Goal: Information Seeking & Learning: Check status

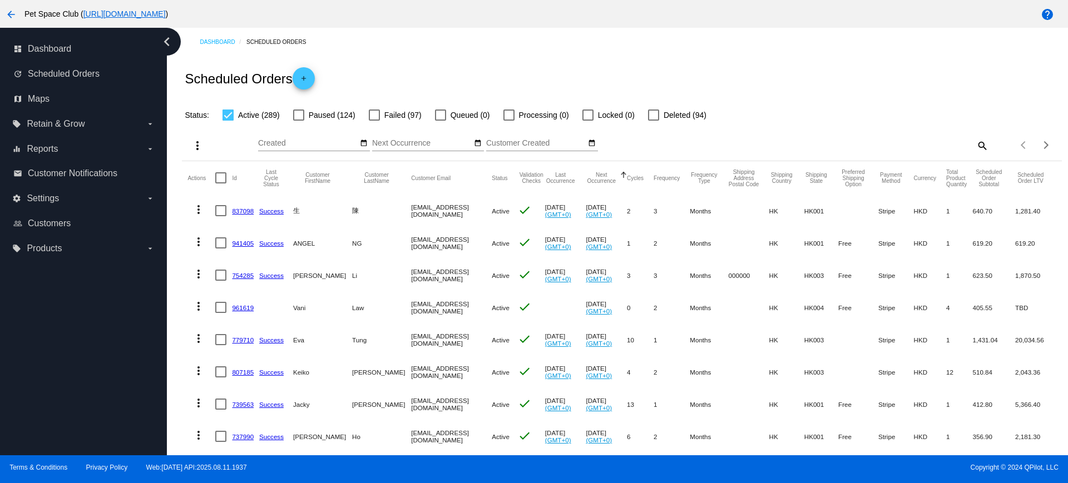
drag, startPoint x: 178, startPoint y: 385, endPoint x: 206, endPoint y: 383, distance: 27.9
click at [178, 385] on div "Dashboard Scheduled Orders Scheduled Orders add Status: Active (289) Paused (12…" at bounding box center [622, 449] width 892 height 843
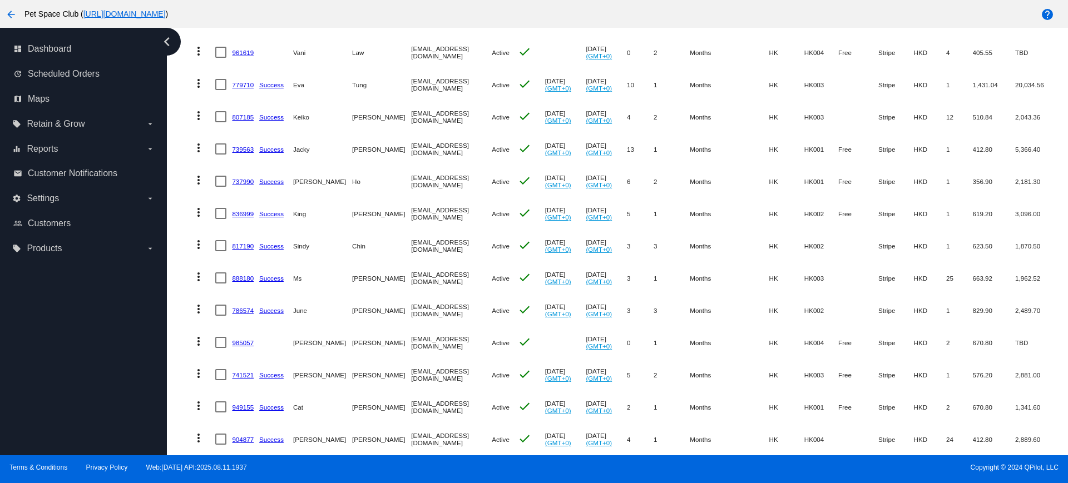
scroll to position [278, 0]
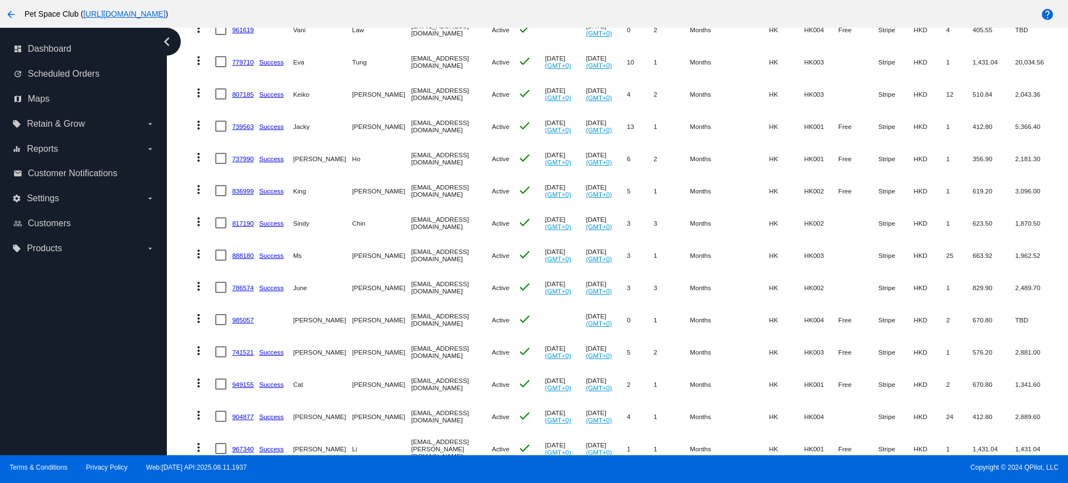
click at [177, 217] on div "Dashboard Scheduled Orders Scheduled Orders add Status: Active (289) Paused (12…" at bounding box center [622, 171] width 892 height 843
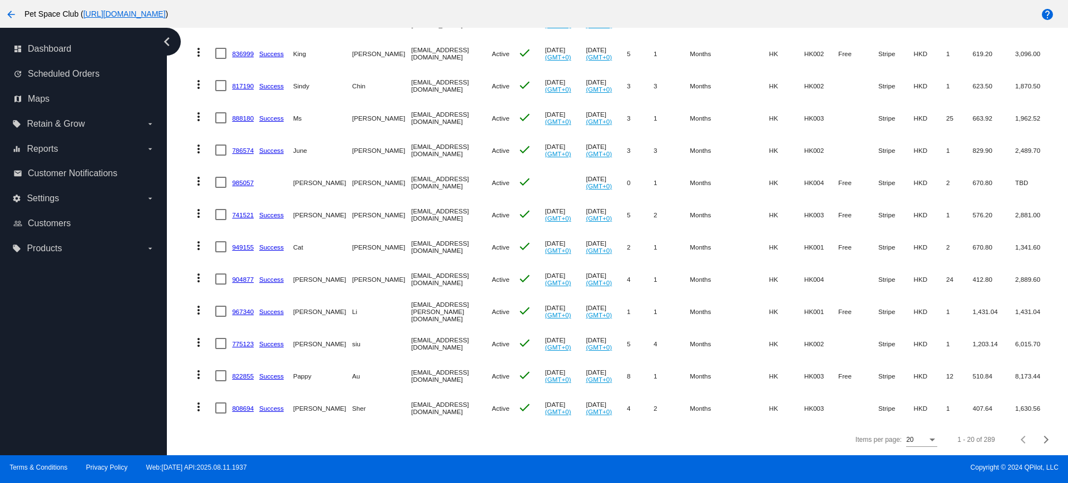
scroll to position [426, 0]
click at [370, 448] on div "Items per page: 20 1 - 20 of 289" at bounding box center [621, 439] width 879 height 31
click at [183, 284] on mat-table "Actions Id Last Cycle Status Customer FirstName Customer LastName Customer Emai…" at bounding box center [621, 85] width 879 height 678
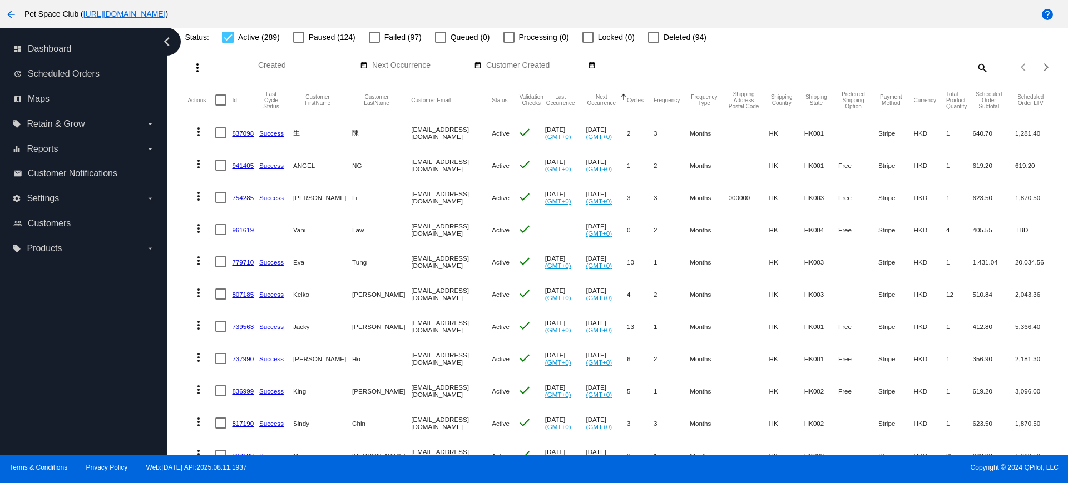
scroll to position [0, 0]
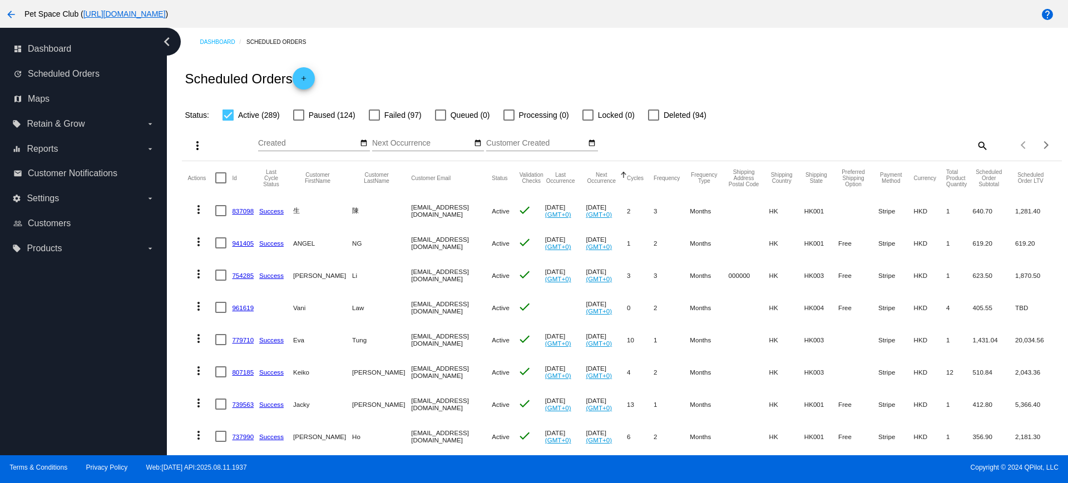
click at [975, 146] on mat-icon "search" at bounding box center [981, 145] width 13 height 17
click at [829, 134] on div "Search" at bounding box center [878, 141] width 219 height 22
click at [835, 144] on input "Search" at bounding box center [878, 143] width 219 height 9
paste input "771535"
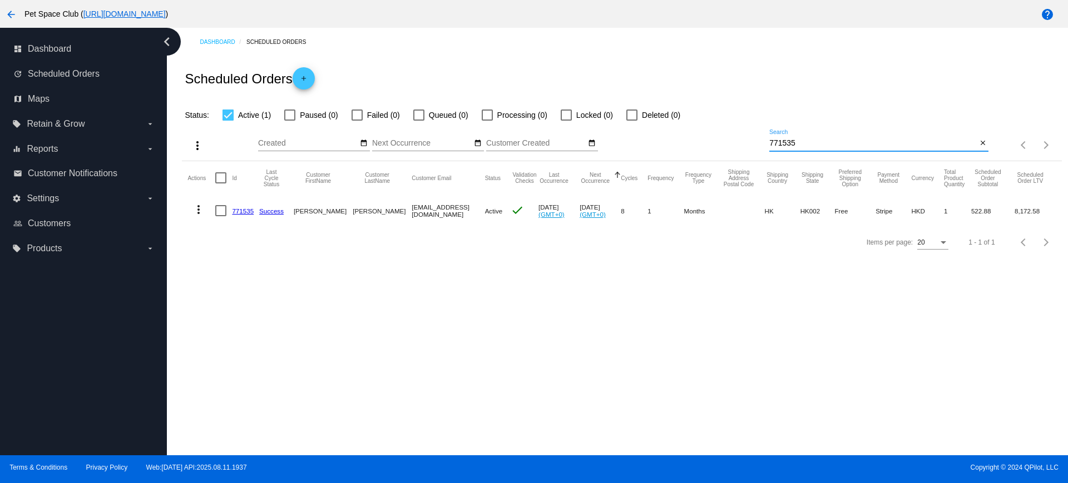
type input "771535"
drag, startPoint x: 217, startPoint y: 337, endPoint x: 246, endPoint y: 327, distance: 30.6
click at [217, 337] on div "Dashboard Scheduled Orders Scheduled Orders add Status: Active (1) Paused (0) F…" at bounding box center [617, 242] width 901 height 428
drag, startPoint x: 743, startPoint y: 146, endPoint x: 736, endPoint y: 146, distance: 7.2
click at [736, 146] on div "more_vert Aug Jan Feb Mar Apr 1" at bounding box center [621, 141] width 879 height 39
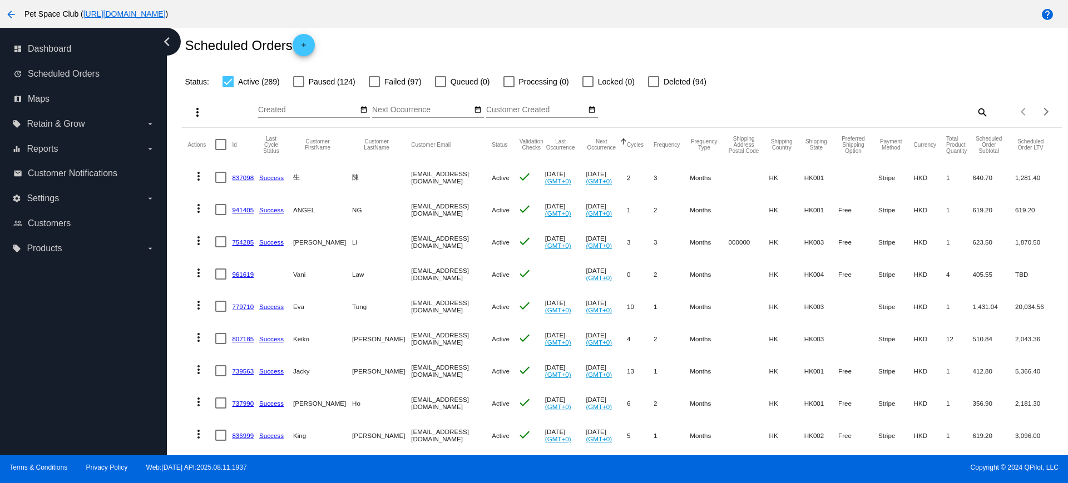
scroll to position [9, 0]
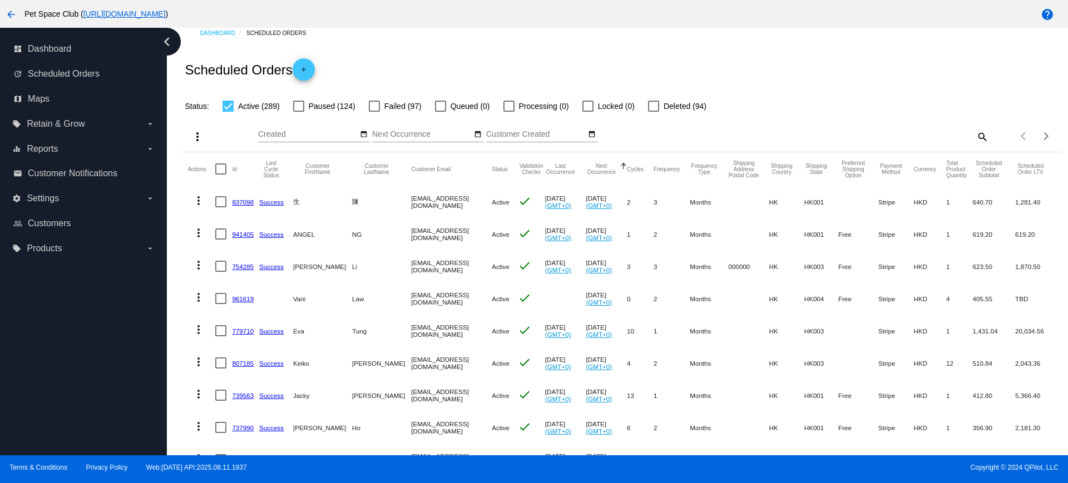
click at [175, 250] on div "Dashboard Scheduled Orders Scheduled Orders add Status: Active (289) Paused (12…" at bounding box center [617, 242] width 901 height 428
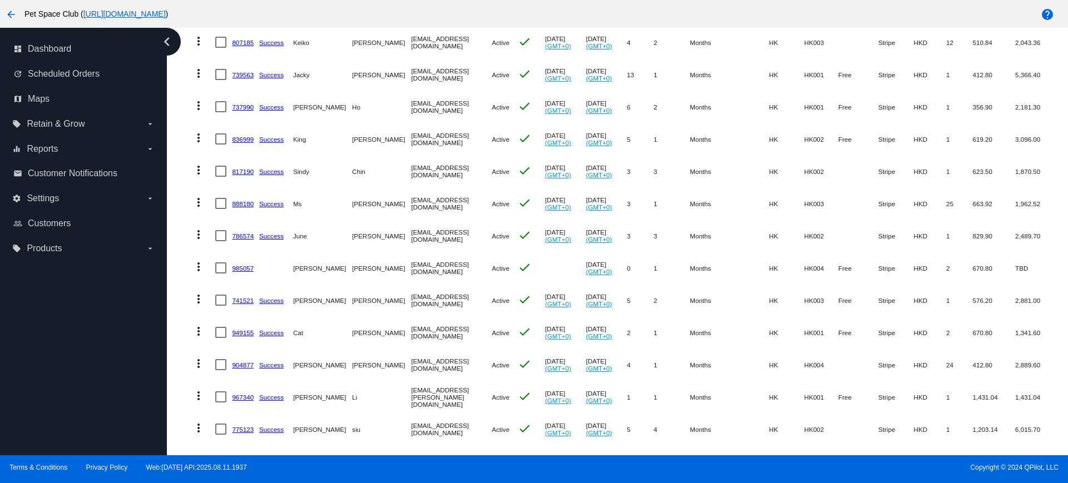
scroll to position [426, 0]
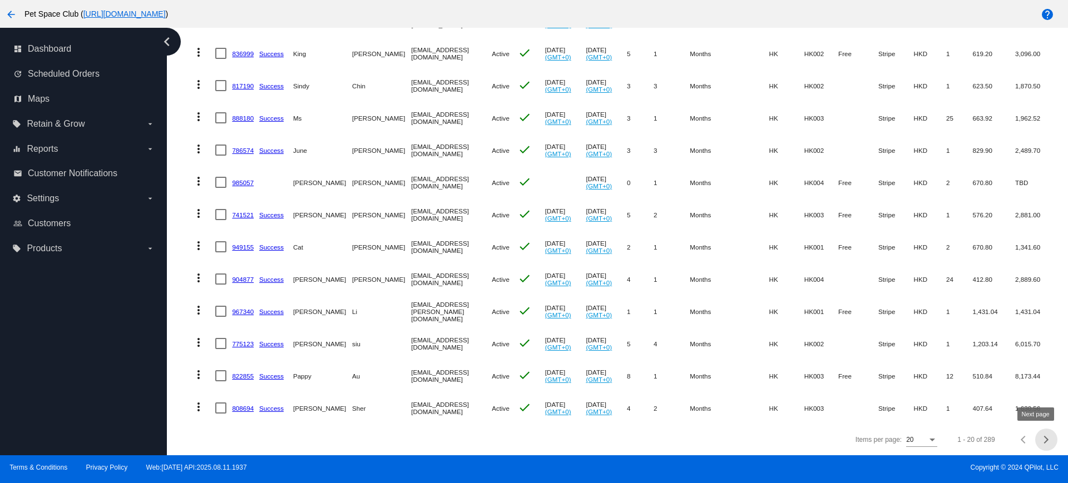
click at [1040, 436] on div "Next page" at bounding box center [1044, 440] width 8 height 8
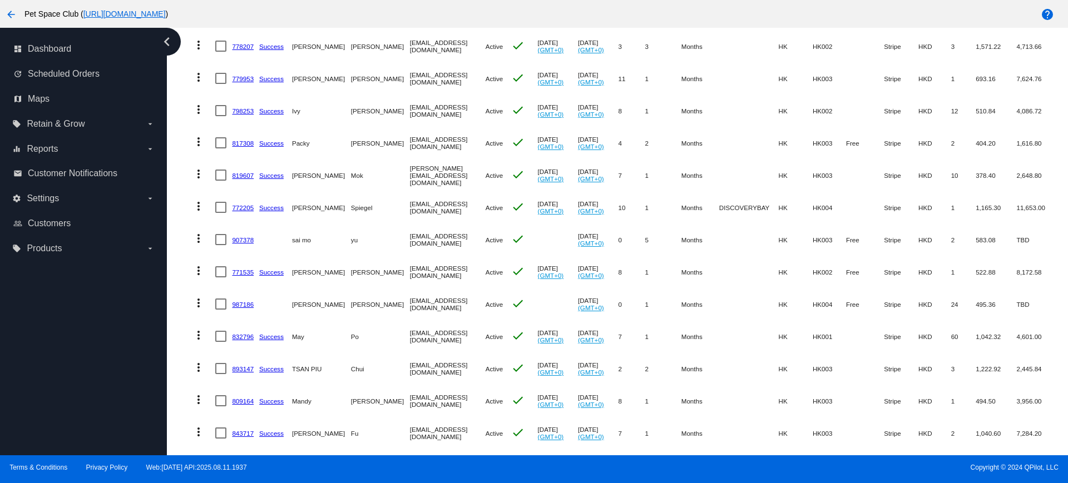
scroll to position [388, 0]
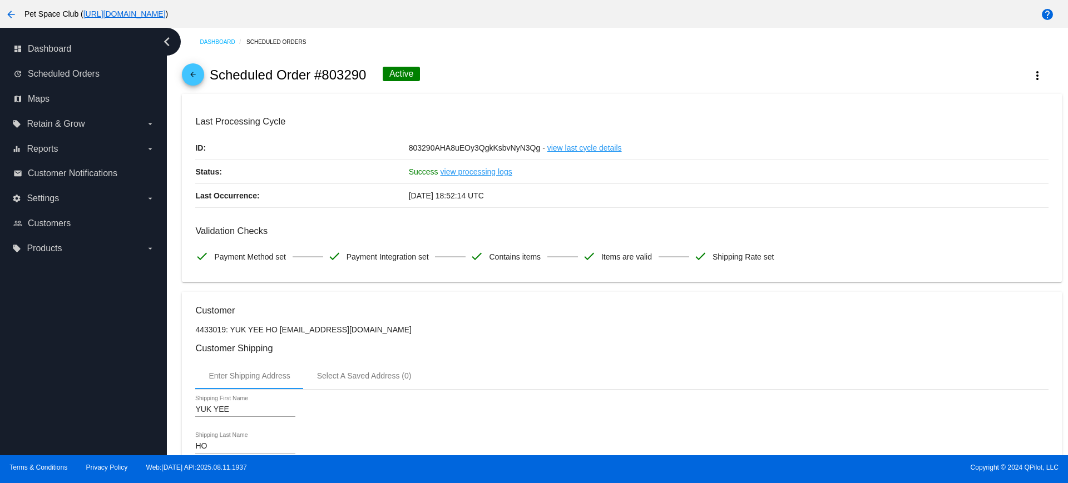
drag, startPoint x: 366, startPoint y: 75, endPoint x: 324, endPoint y: 76, distance: 42.8
click at [324, 76] on div "arrow_back Scheduled Order #803290 Active more_vert" at bounding box center [621, 75] width 879 height 38
copy h2 "803290"
click at [560, 64] on div "arrow_back Scheduled Order #803290 Active more_vert" at bounding box center [621, 75] width 879 height 38
drag, startPoint x: 175, startPoint y: 289, endPoint x: 203, endPoint y: 308, distance: 34.9
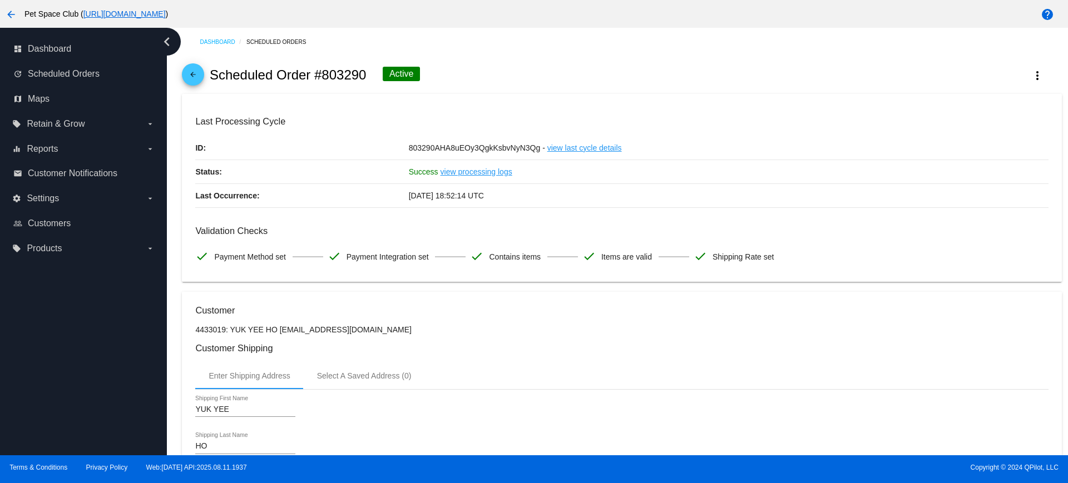
click at [175, 288] on div "Dashboard Scheduled Orders arrow_back Scheduled Order #803290 Active more_vert …" at bounding box center [617, 242] width 901 height 428
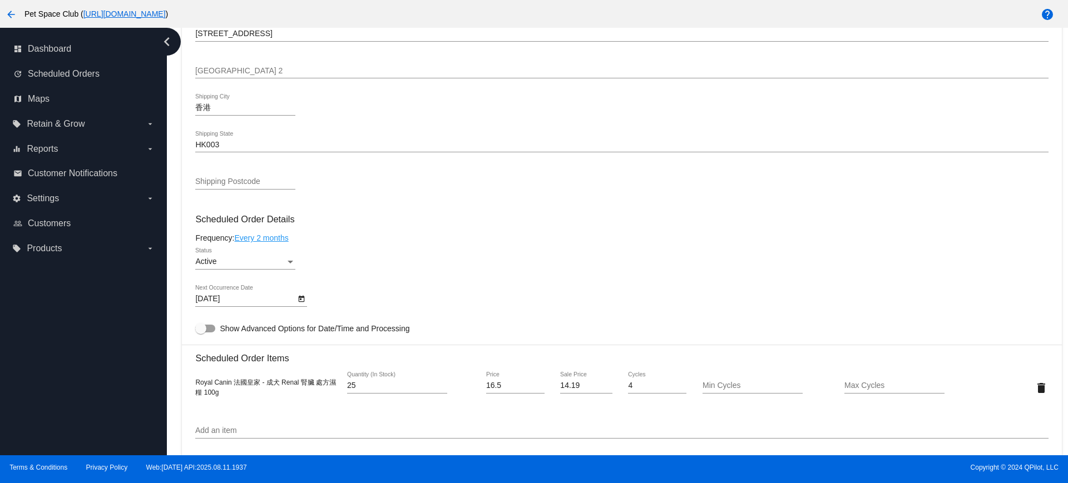
scroll to position [556, 0]
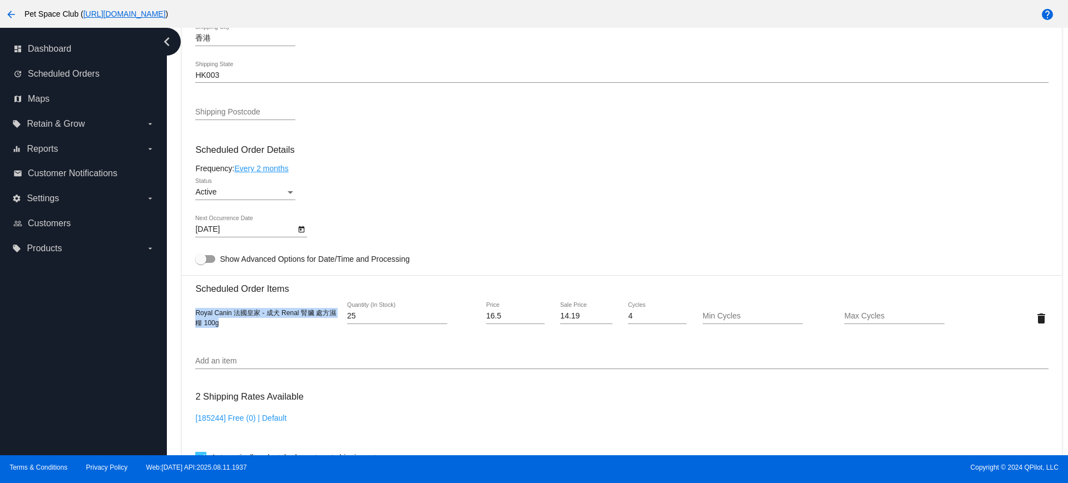
drag, startPoint x: 221, startPoint y: 325, endPoint x: 195, endPoint y: 316, distance: 27.1
click at [195, 316] on div "Royal Canin 法國皇家 - 成犬 Renal 腎臟 處方濕糧 100g 25 Quantity (In Stock) 16.5 Price 14.1…" at bounding box center [621, 318] width 852 height 32
copy span "Royal Canin 法國皇家 - 成犬 Renal 腎臟 處方濕糧 100g"
drag, startPoint x: 288, startPoint y: 351, endPoint x: 550, endPoint y: 161, distance: 324.1
click at [288, 351] on div "Add an item" at bounding box center [621, 359] width 852 height 22
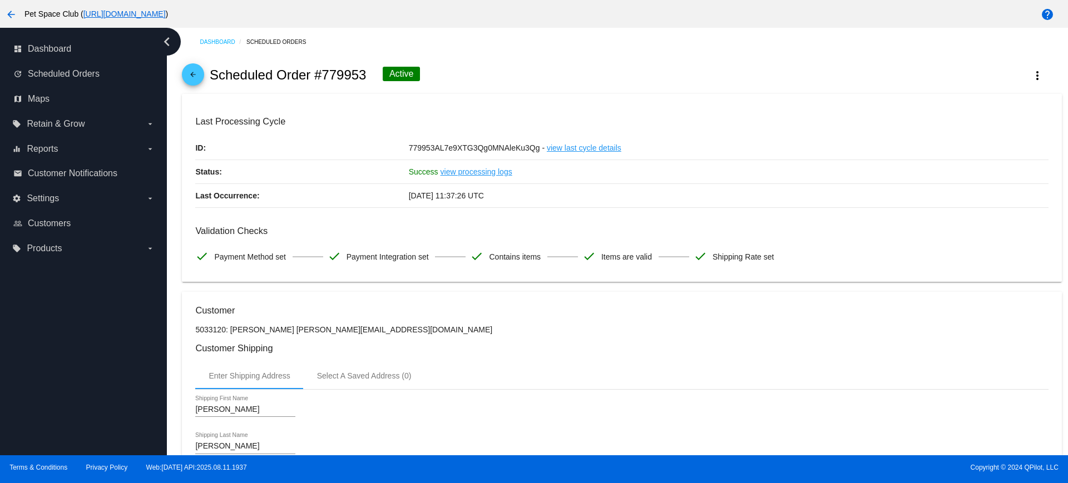
drag, startPoint x: 365, startPoint y: 75, endPoint x: 320, endPoint y: 75, distance: 45.0
click at [320, 75] on h2 "Scheduled Order #779953" at bounding box center [288, 75] width 157 height 16
copy h2 "779953"
click at [585, 101] on mat-card "Last Processing Cycle ID: 779953AL7e9XTG3Qg0MNAleKu3Qg - view last cycle detail…" at bounding box center [621, 188] width 879 height 188
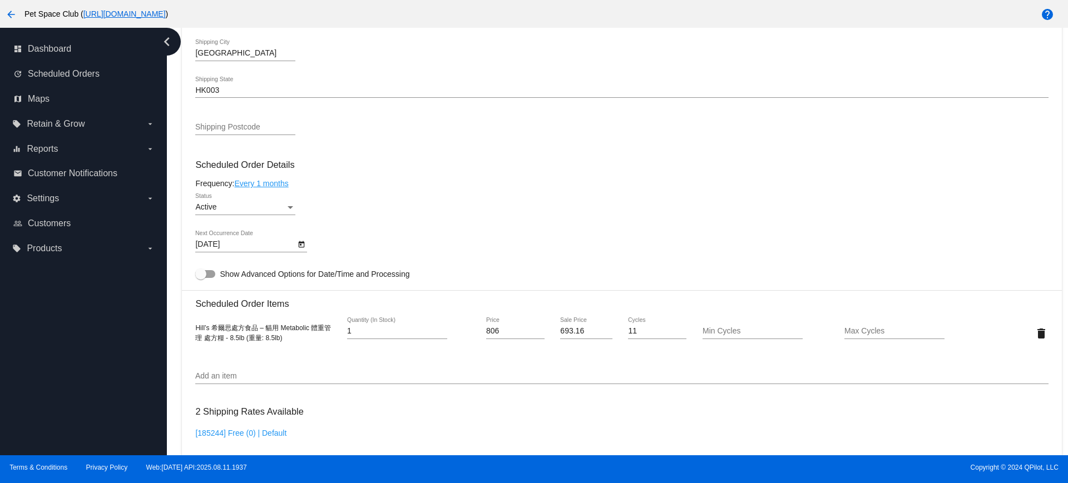
scroll to position [556, 0]
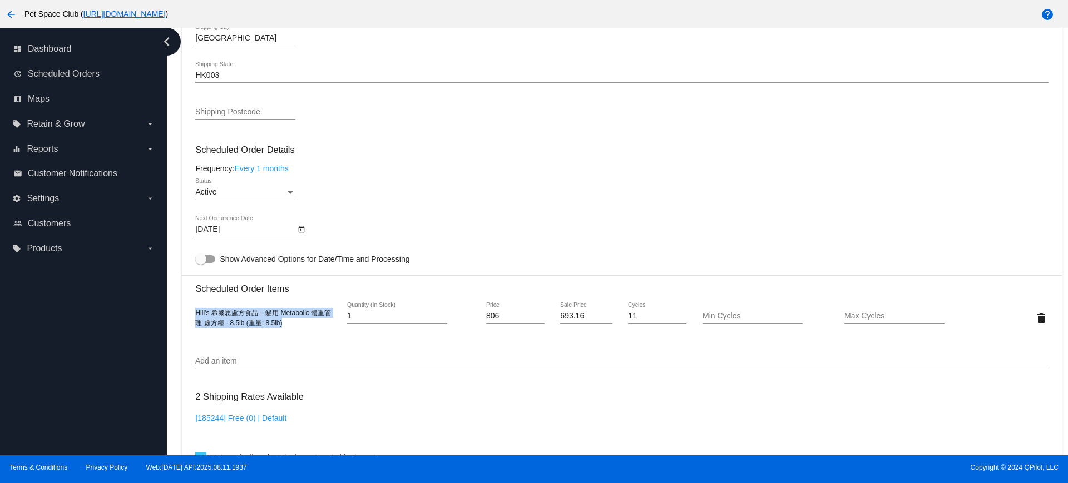
drag, startPoint x: 286, startPoint y: 324, endPoint x: 187, endPoint y: 312, distance: 99.7
click at [187, 312] on mat-card "Customer 5033120: ANDREW FONG fonglaihang@yahoo.com.hk Customer Shipping Enter …" at bounding box center [621, 292] width 879 height 1112
copy span "Hill’s 希爾思處方食品 – 貓用 Metabolic 體重管理 處方糧 - 8.5lb (重量: 8.5lb)"
click at [173, 258] on div "Dashboard Scheduled Orders arrow_back Scheduled Order #779953 Active more_vert …" at bounding box center [617, 242] width 901 height 428
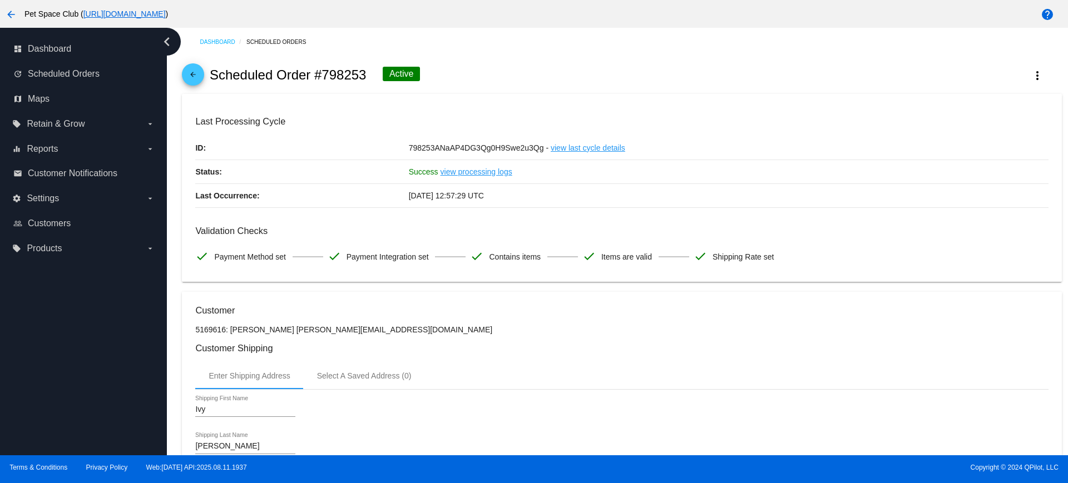
drag, startPoint x: 366, startPoint y: 75, endPoint x: 321, endPoint y: 77, distance: 44.5
click at [321, 77] on h2 "Scheduled Order #798253" at bounding box center [288, 75] width 157 height 16
copy h2 "798253"
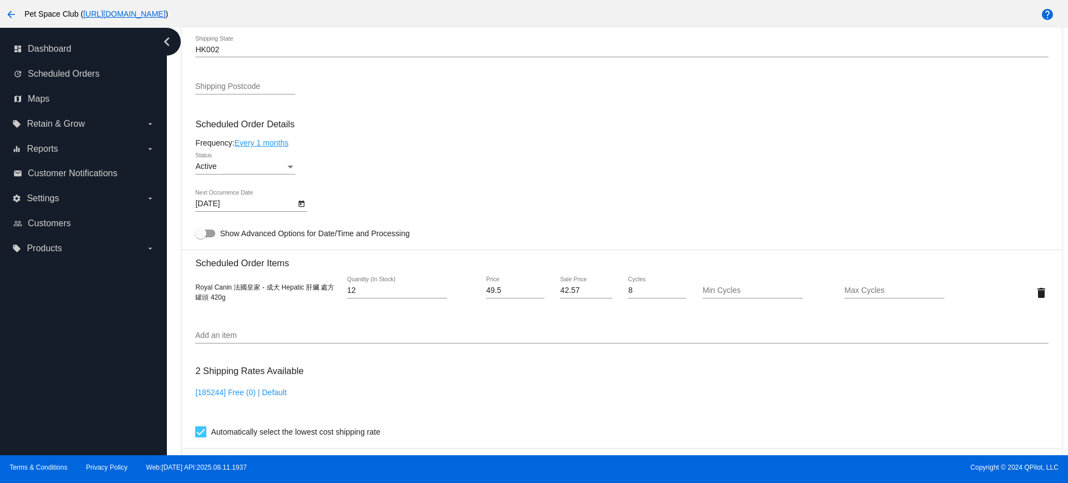
scroll to position [626, 0]
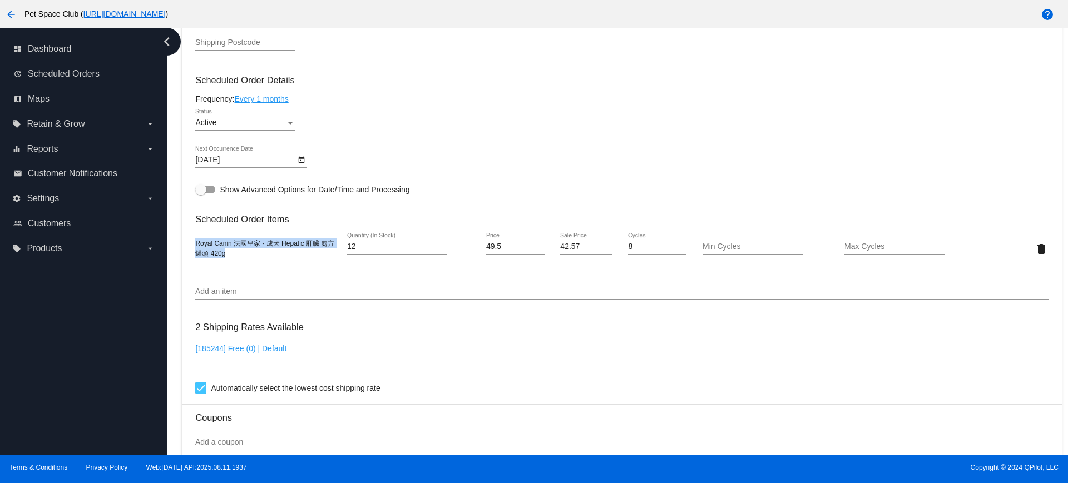
drag, startPoint x: 229, startPoint y: 252, endPoint x: 196, endPoint y: 247, distance: 33.2
click at [196, 247] on div "Royal Canin 法國皇家 - 成犬 Hepatic 肝臟 處方罐頭 420g" at bounding box center [266, 249] width 142 height 20
copy span "Royal Canin 法國皇家 - 成犬 Hepatic 肝臟 處方罐頭 420g"
drag, startPoint x: 171, startPoint y: 258, endPoint x: 280, endPoint y: 220, distance: 115.9
click at [171, 258] on div "Dashboard Scheduled Orders arrow_back Scheduled Order #798253 Active more_vert …" at bounding box center [617, 242] width 901 height 428
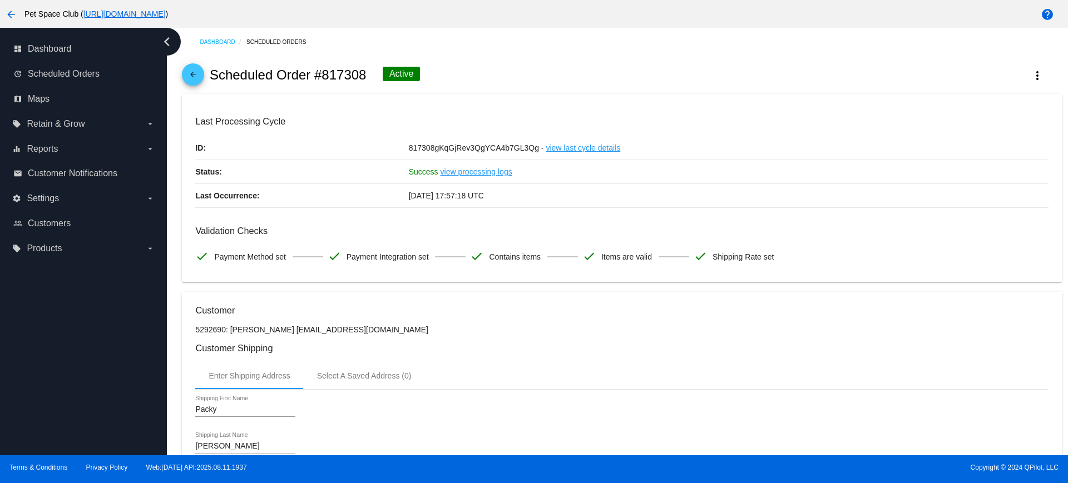
drag, startPoint x: 365, startPoint y: 77, endPoint x: 325, endPoint y: 75, distance: 40.1
click at [325, 75] on h2 "Scheduled Order #817308" at bounding box center [288, 75] width 157 height 16
copy h2 "817308"
click at [175, 324] on div "Dashboard Scheduled Orders arrow_back Scheduled Order #817308 Active more_vert …" at bounding box center [617, 242] width 901 height 428
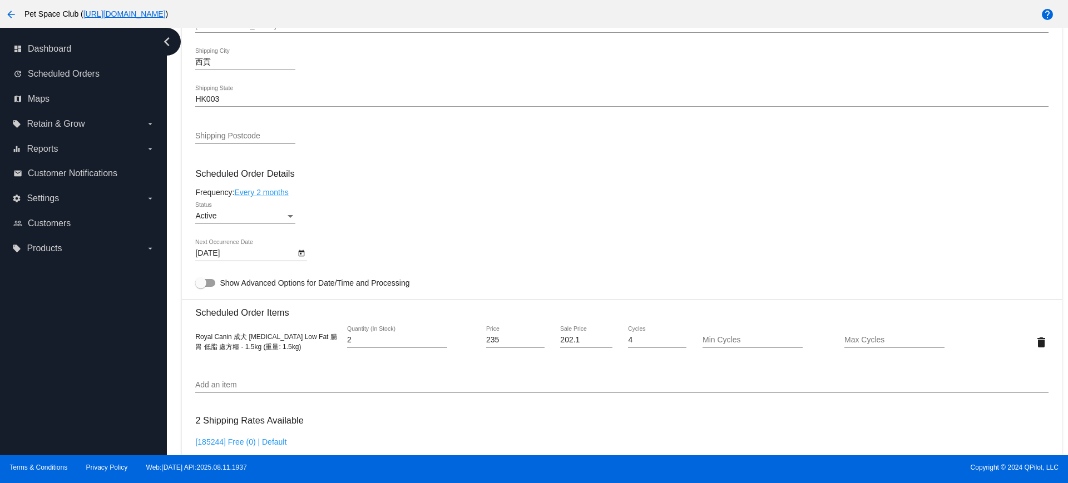
scroll to position [556, 0]
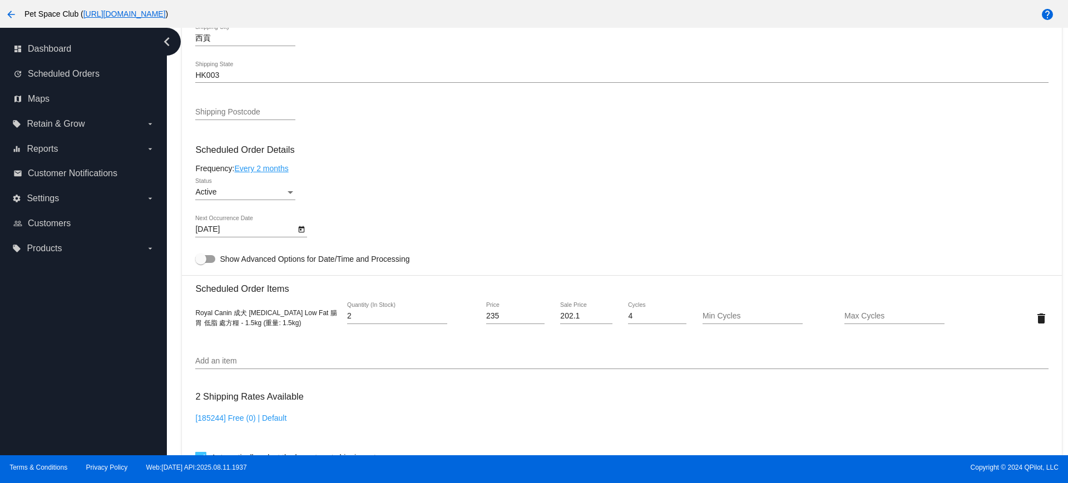
drag, startPoint x: 307, startPoint y: 328, endPoint x: 194, endPoint y: 312, distance: 114.5
click at [194, 312] on mat-card "Customer 5292690: Packy Ng packyng2000@yahoo.com.hk Customer Shipping Enter Shi…" at bounding box center [621, 292] width 879 height 1112
copy span "Royal Canin 成犬 Gastrointestinal Low Fat 腸胃 低脂 處方糧 - 1.5kg (重量: 1.5kg)"
drag, startPoint x: 176, startPoint y: 176, endPoint x: 183, endPoint y: 171, distance: 8.5
click at [176, 176] on div "Dashboard Scheduled Orders arrow_back Scheduled Order #817308 Active more_vert …" at bounding box center [622, 160] width 892 height 1376
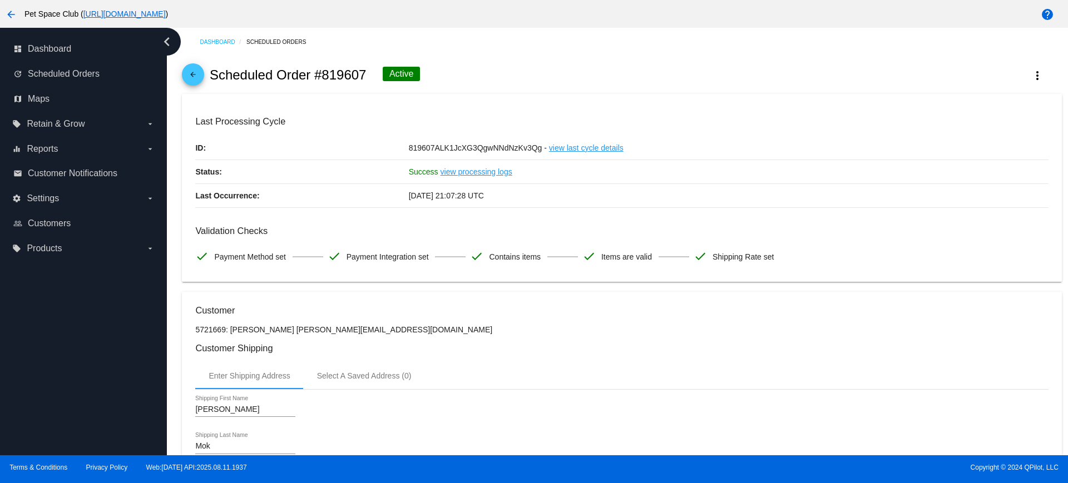
drag, startPoint x: 368, startPoint y: 70, endPoint x: 323, endPoint y: 70, distance: 44.5
click at [323, 70] on div "arrow_back Scheduled Order #819607 Active more_vert" at bounding box center [621, 75] width 879 height 38
copy h2 "819607"
click at [541, 83] on div "arrow_back Scheduled Order #819607 Active more_vert" at bounding box center [621, 75] width 879 height 38
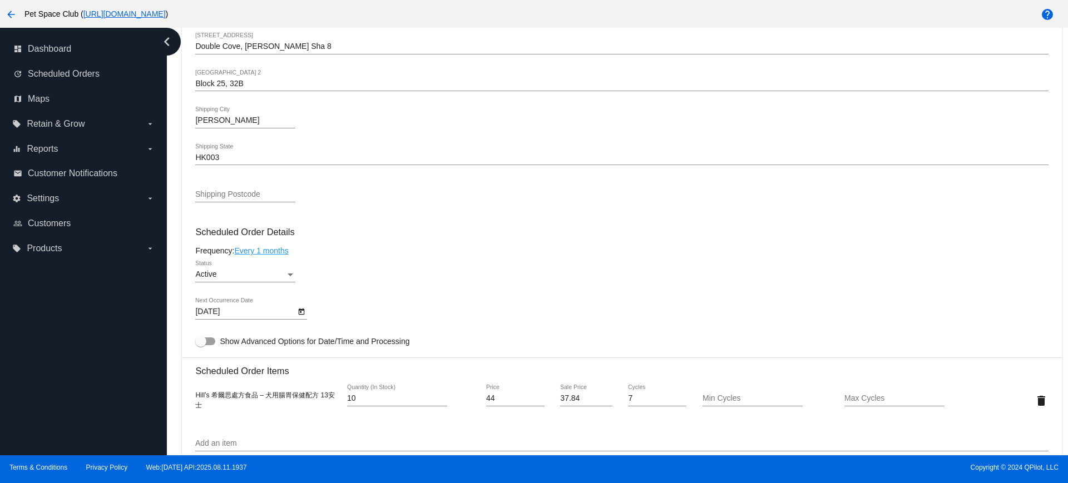
scroll to position [556, 0]
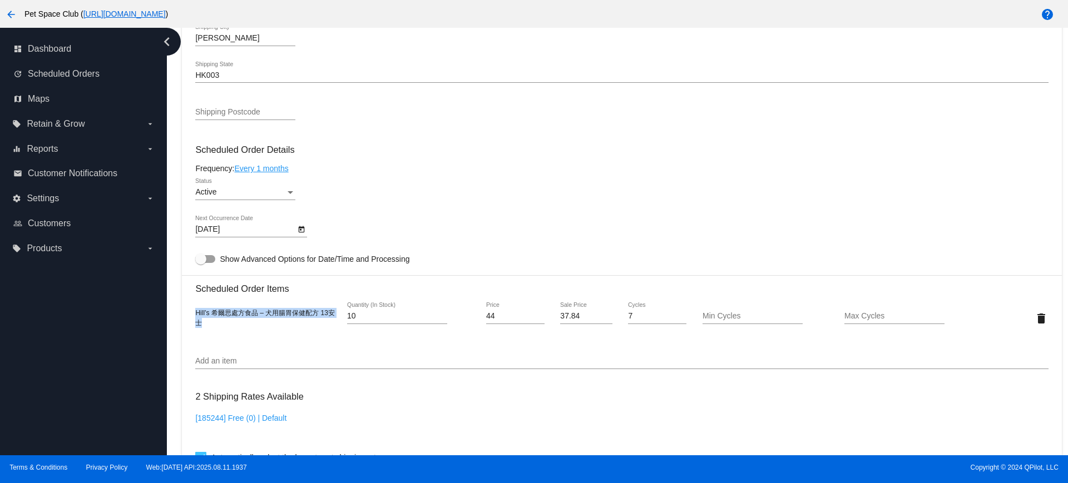
drag, startPoint x: 206, startPoint y: 325, endPoint x: 193, endPoint y: 312, distance: 18.1
click at [193, 312] on mat-card "Customer 5721669: Rachel Mok rachel.mok1@gmail.com Customer Shipping Enter Ship…" at bounding box center [621, 292] width 879 height 1112
copy span "Hill’s 希爾思處方食品 – 犬用腸胃保健配方 13安士"
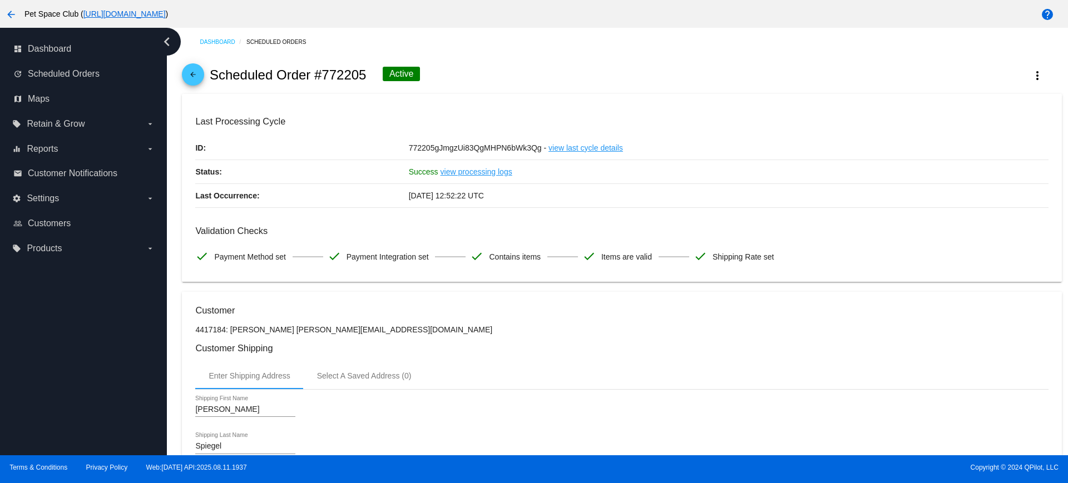
drag, startPoint x: 367, startPoint y: 75, endPoint x: 324, endPoint y: 76, distance: 43.4
click at [322, 76] on div "arrow_back Scheduled Order #772205 Active more_vert" at bounding box center [621, 75] width 879 height 38
copy h2 "772205"
drag, startPoint x: 175, startPoint y: 269, endPoint x: 256, endPoint y: 277, distance: 81.5
click at [175, 269] on div "Dashboard Scheduled Orders arrow_back Scheduled Order #772205 Active more_vert …" at bounding box center [617, 242] width 901 height 428
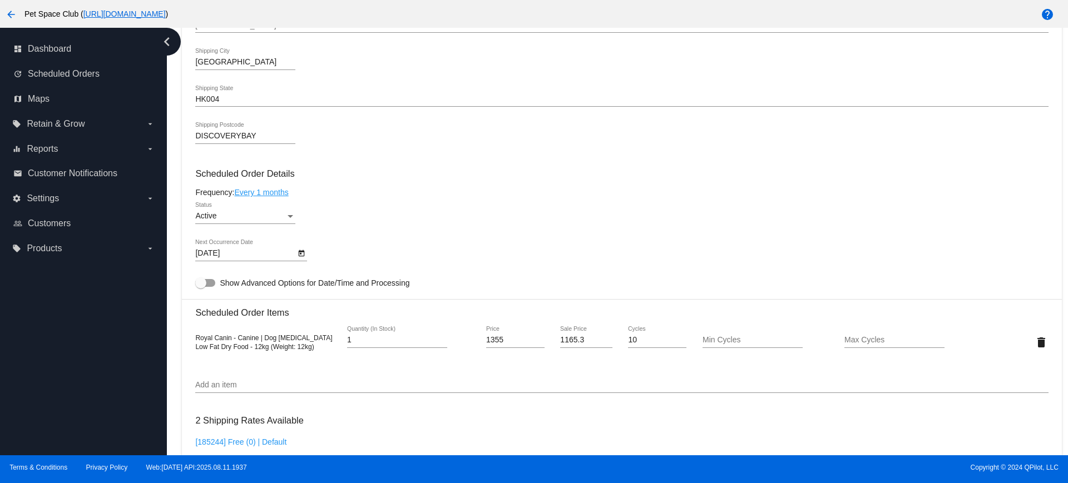
scroll to position [556, 0]
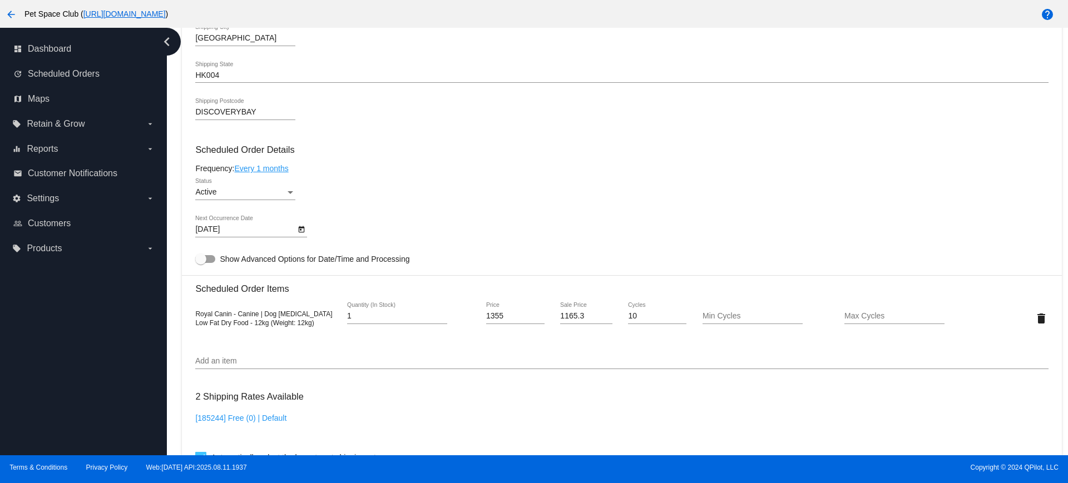
drag, startPoint x: 317, startPoint y: 324, endPoint x: 183, endPoint y: 314, distance: 134.4
click at [183, 314] on mat-card "Customer 4417184: [PERSON_NAME] [PERSON_NAME][EMAIL_ADDRESS][DOMAIN_NAME] Custo…" at bounding box center [621, 292] width 879 height 1112
copy span "Royal Canin - Canine | Dog [MEDICAL_DATA] Low Fat Dry Food - 12kg (Weight: 12kg)"
